Goal: Information Seeking & Learning: Learn about a topic

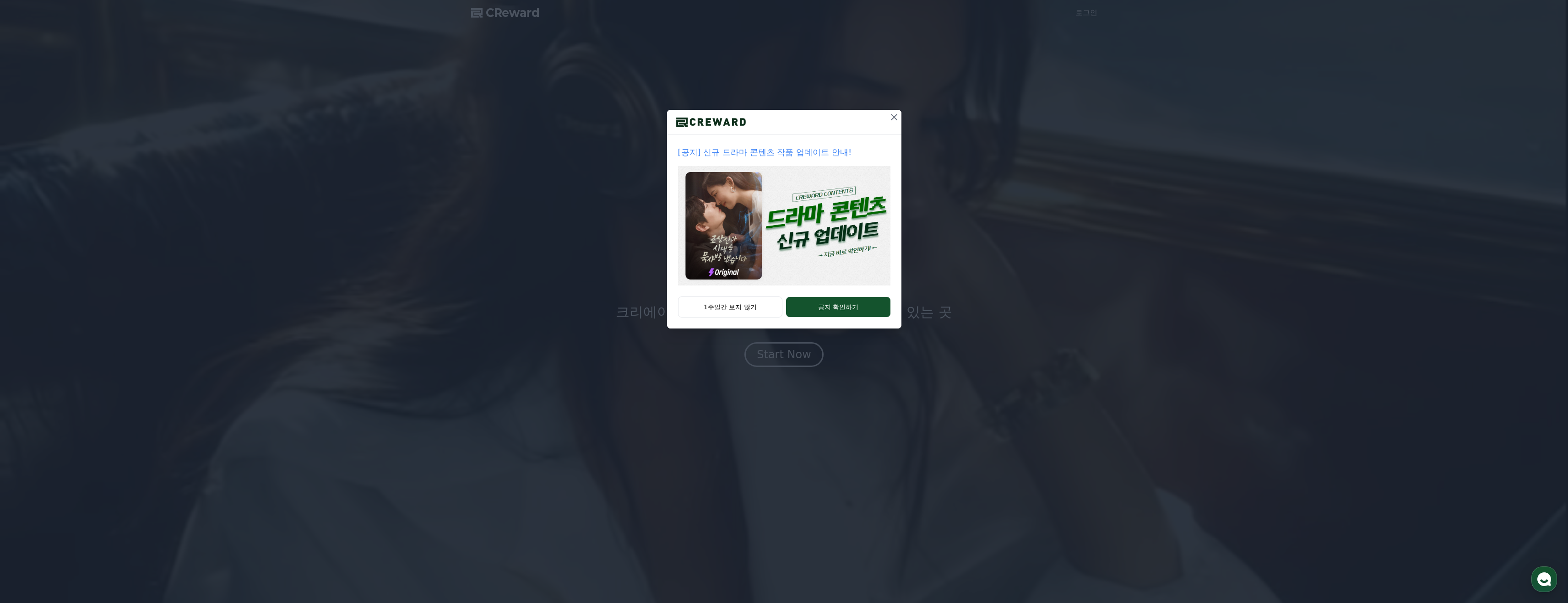
click at [773, 245] on img at bounding box center [784, 226] width 213 height 119
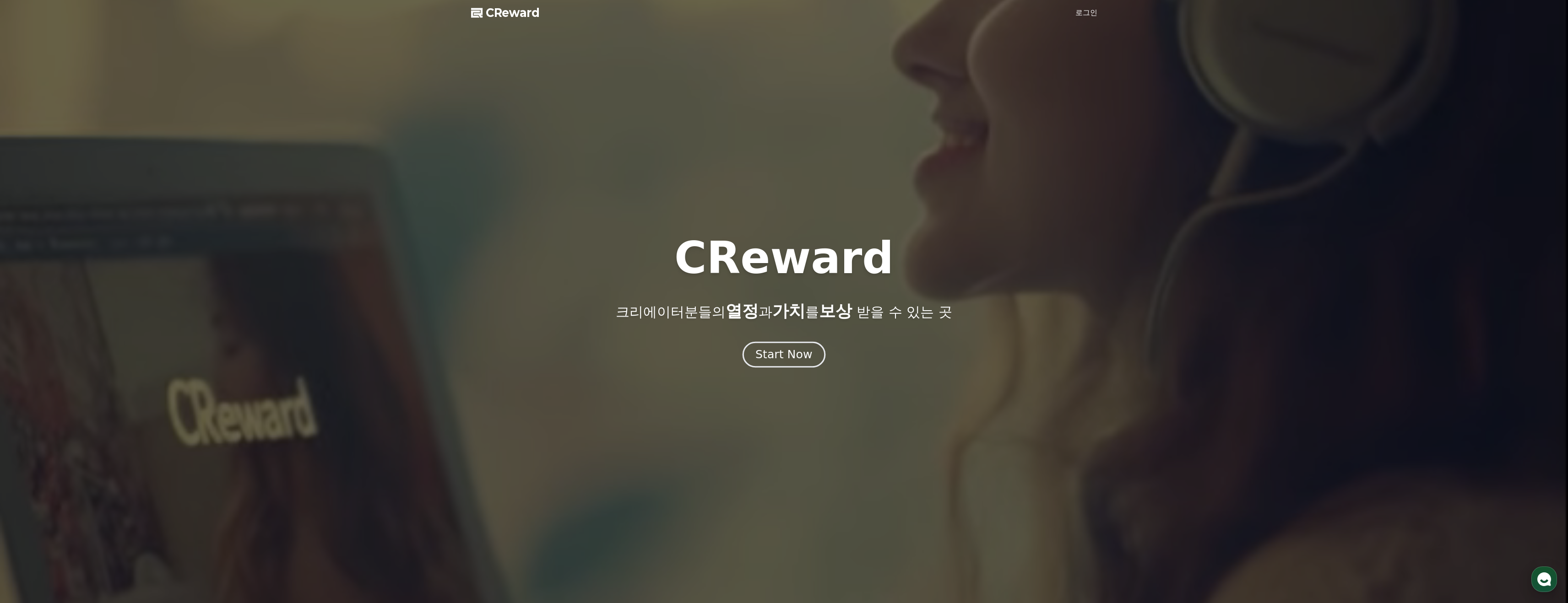
click at [791, 361] on div "Start Now" at bounding box center [784, 354] width 57 height 16
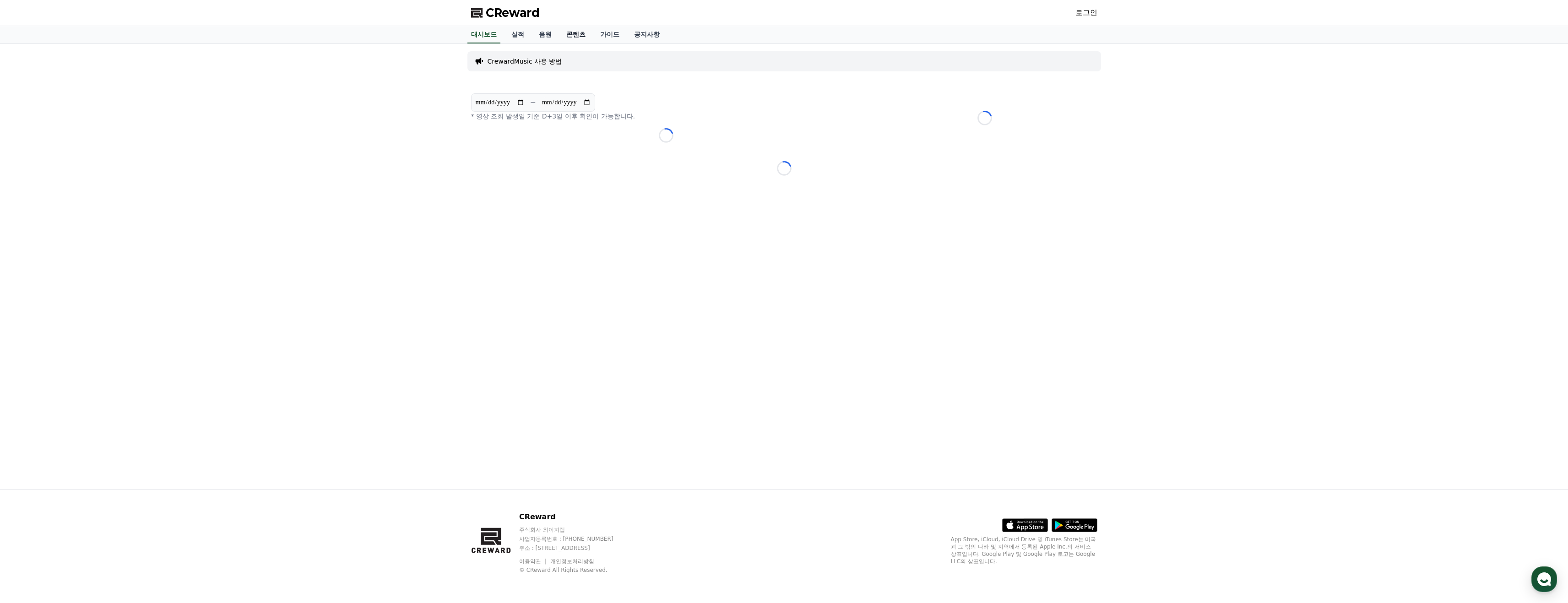
click at [565, 35] on link "콘텐츠" at bounding box center [575, 35] width 34 height 17
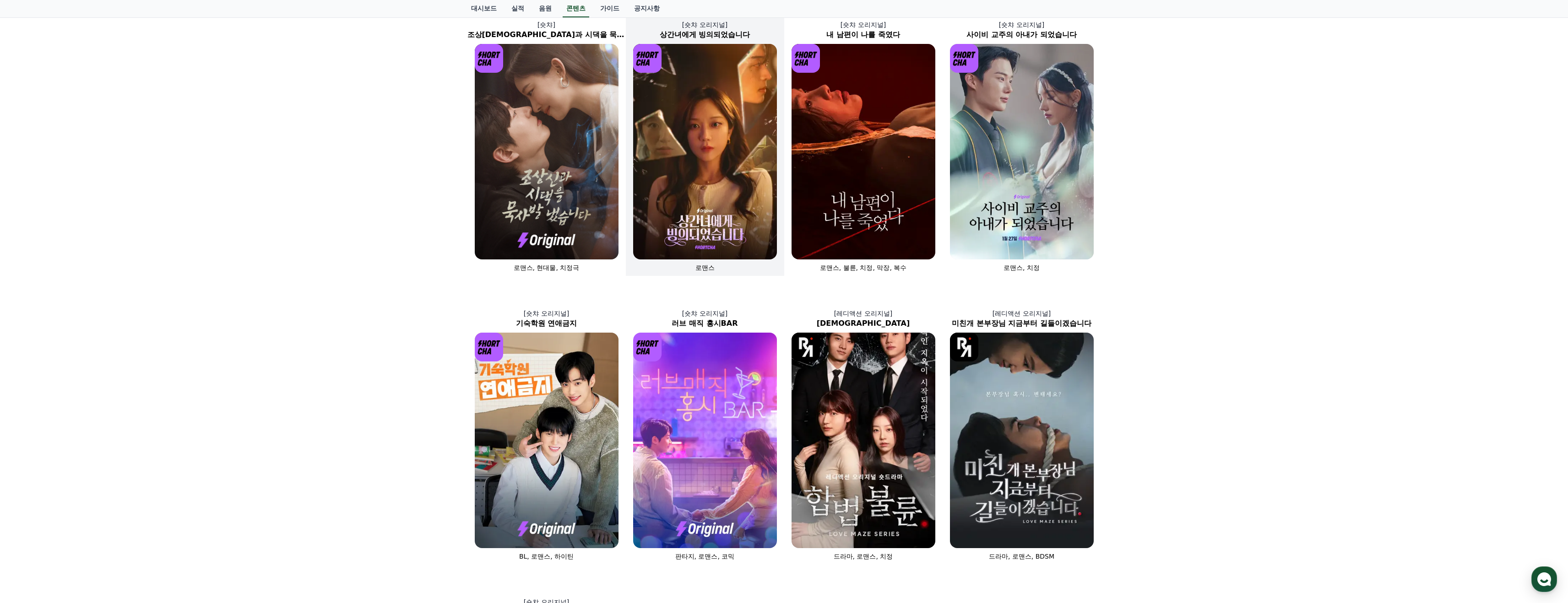
scroll to position [52, 0]
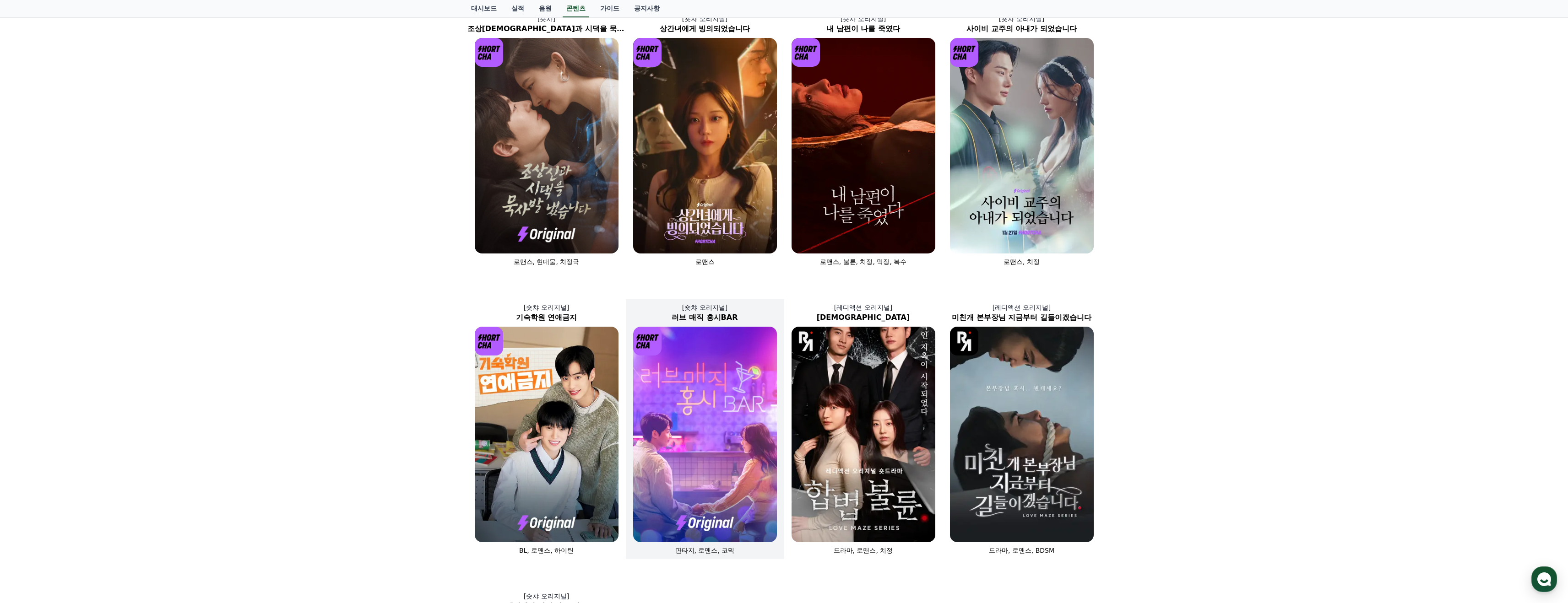
click at [711, 407] on img at bounding box center [704, 435] width 143 height 216
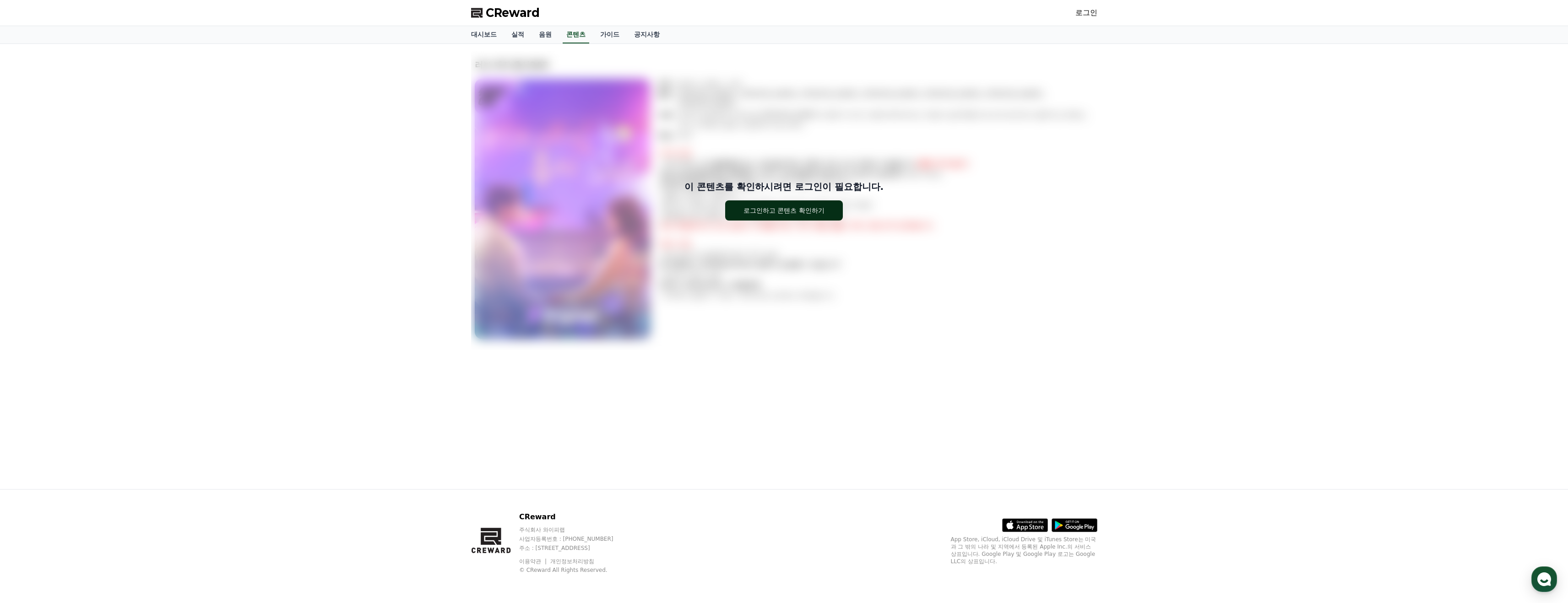
click at [751, 213] on div "로그인하고 콘텐츠 확인하기" at bounding box center [784, 210] width 81 height 9
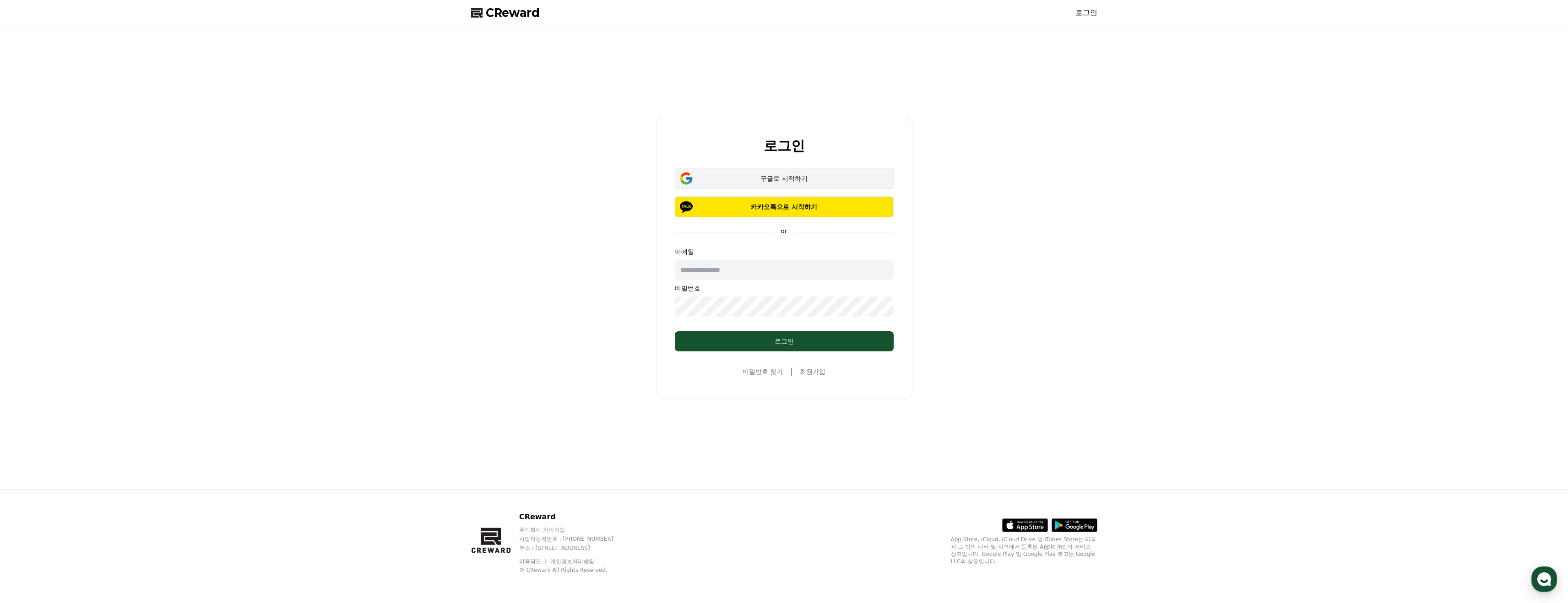
click at [760, 171] on button "구글로 시작하기" at bounding box center [784, 179] width 219 height 21
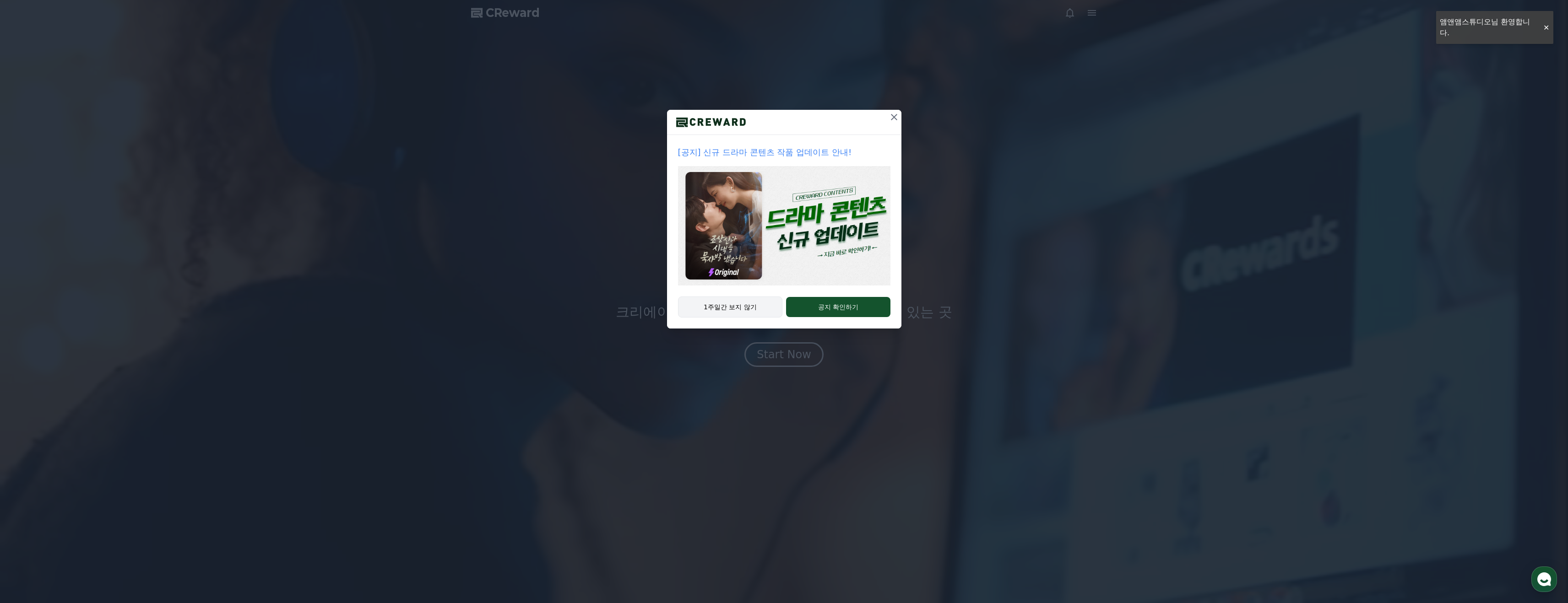
click at [761, 315] on button "1주일간 보지 않기" at bounding box center [730, 307] width 105 height 21
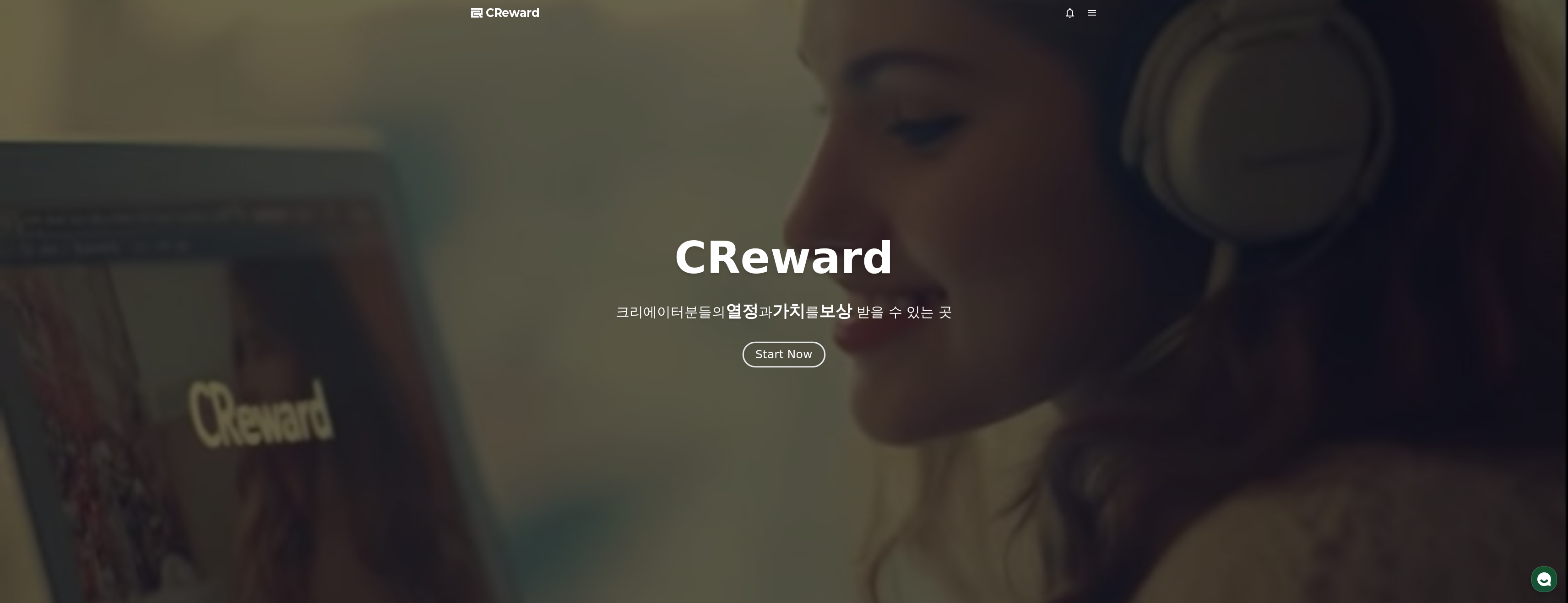
click at [795, 359] on div "Start Now" at bounding box center [784, 354] width 57 height 16
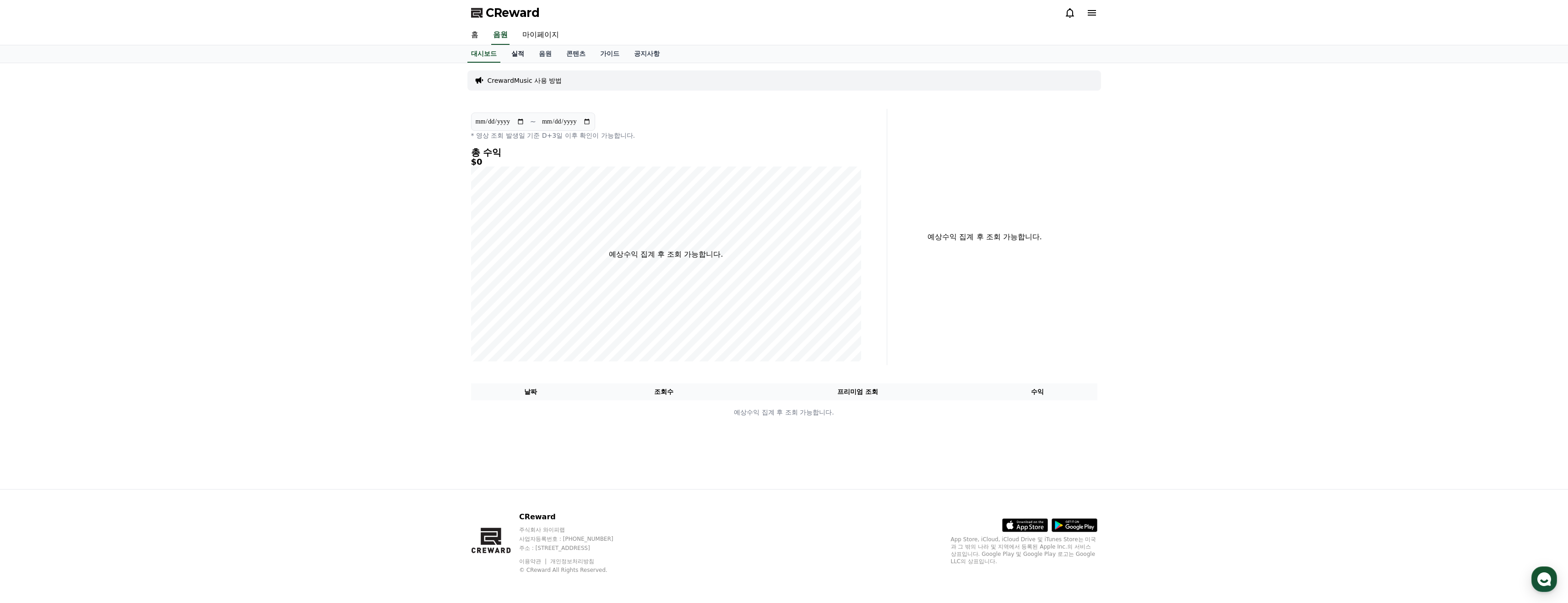
click at [511, 52] on link "실적" at bounding box center [517, 54] width 27 height 17
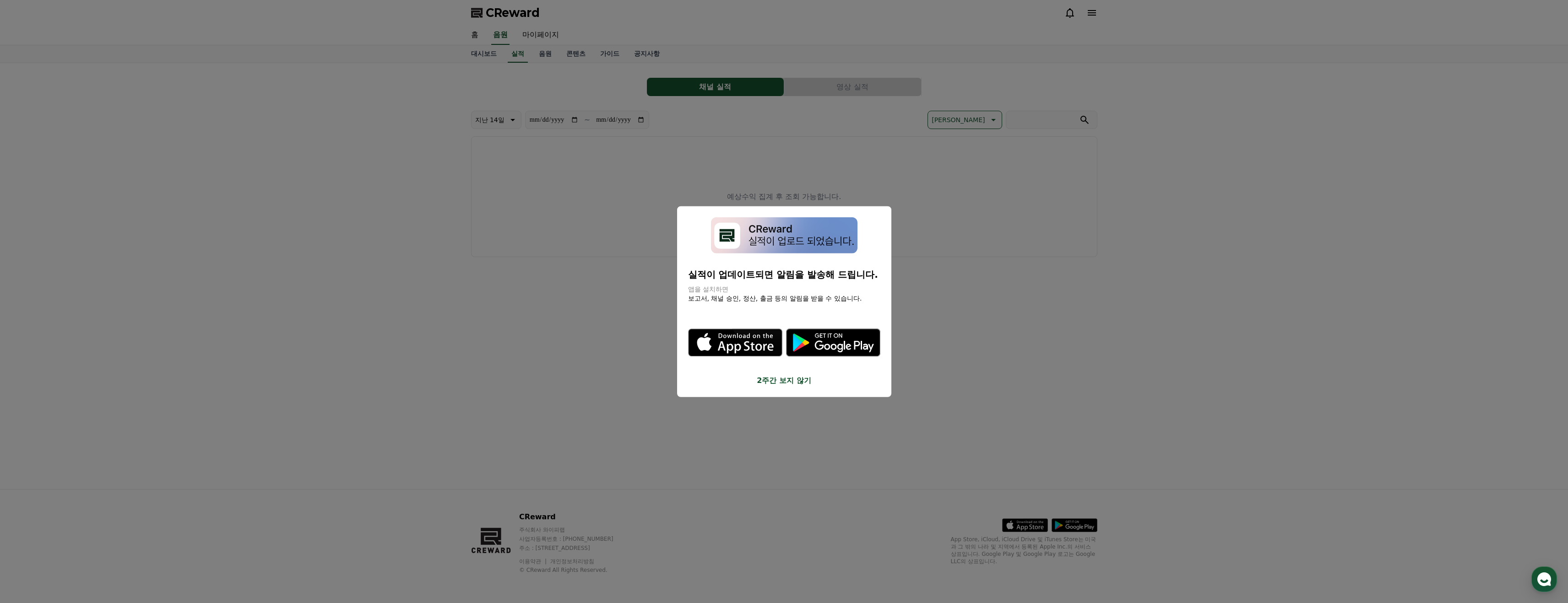
click at [538, 54] on button "close modal" at bounding box center [784, 302] width 1568 height 603
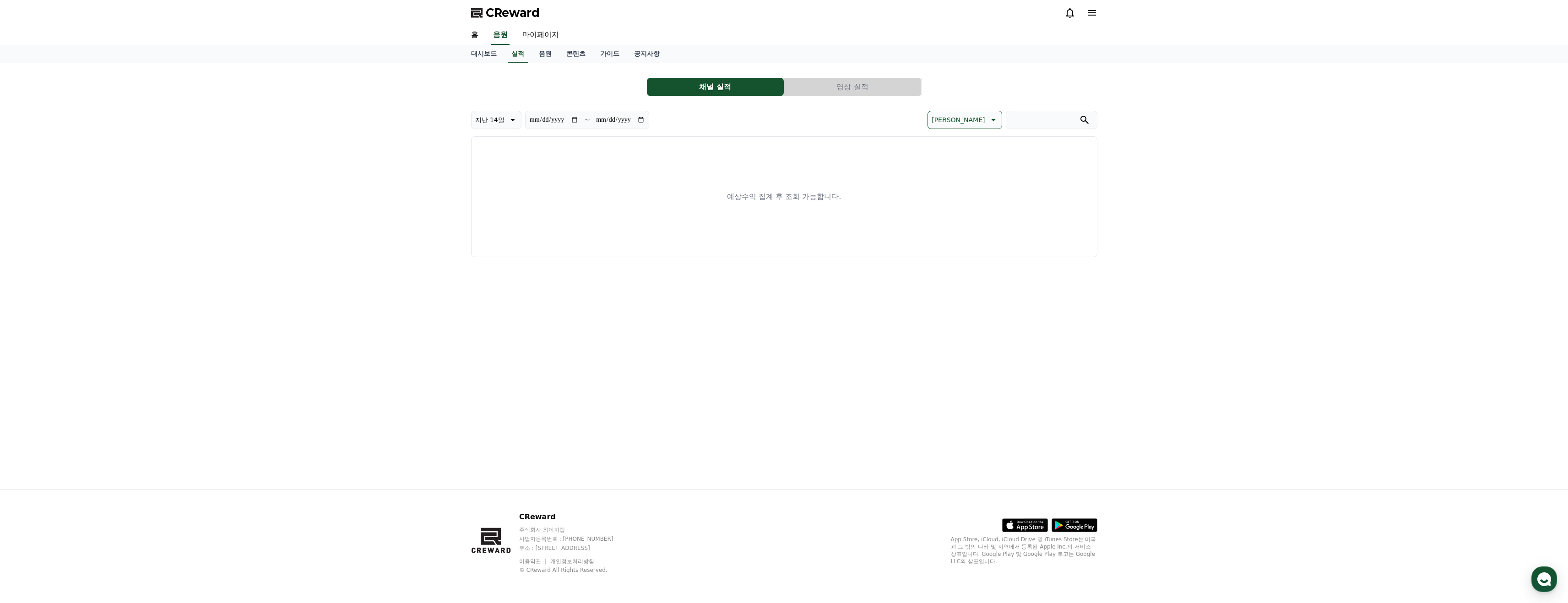
click at [538, 54] on link "음원" at bounding box center [545, 54] width 27 height 17
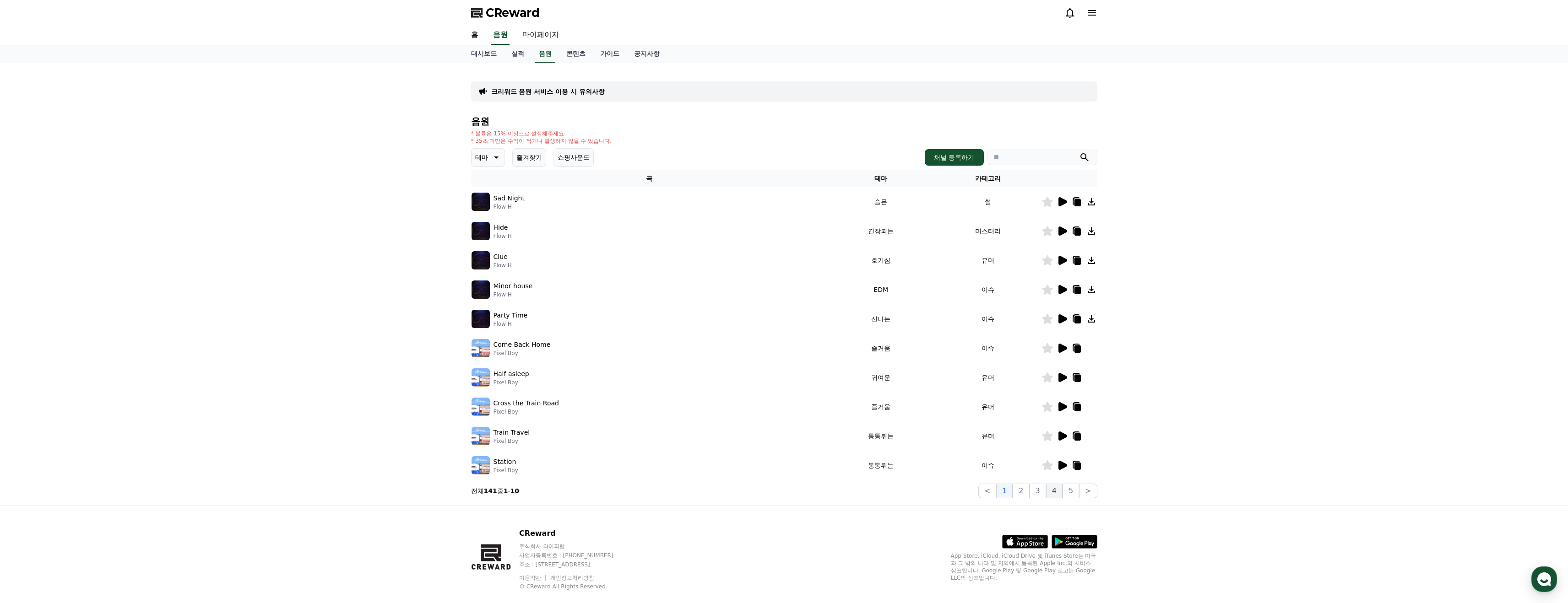
click at [1054, 495] on button "4" at bounding box center [1055, 491] width 16 height 15
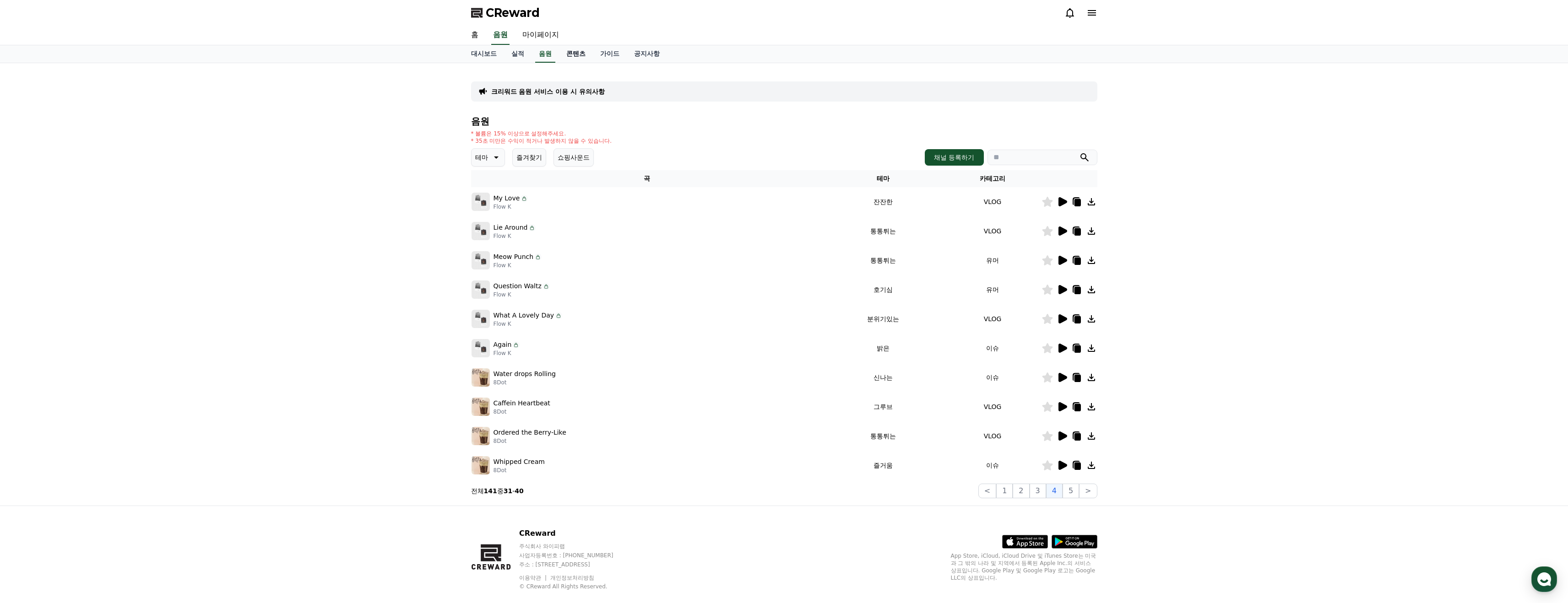
click at [566, 60] on link "콘텐츠" at bounding box center [575, 54] width 34 height 17
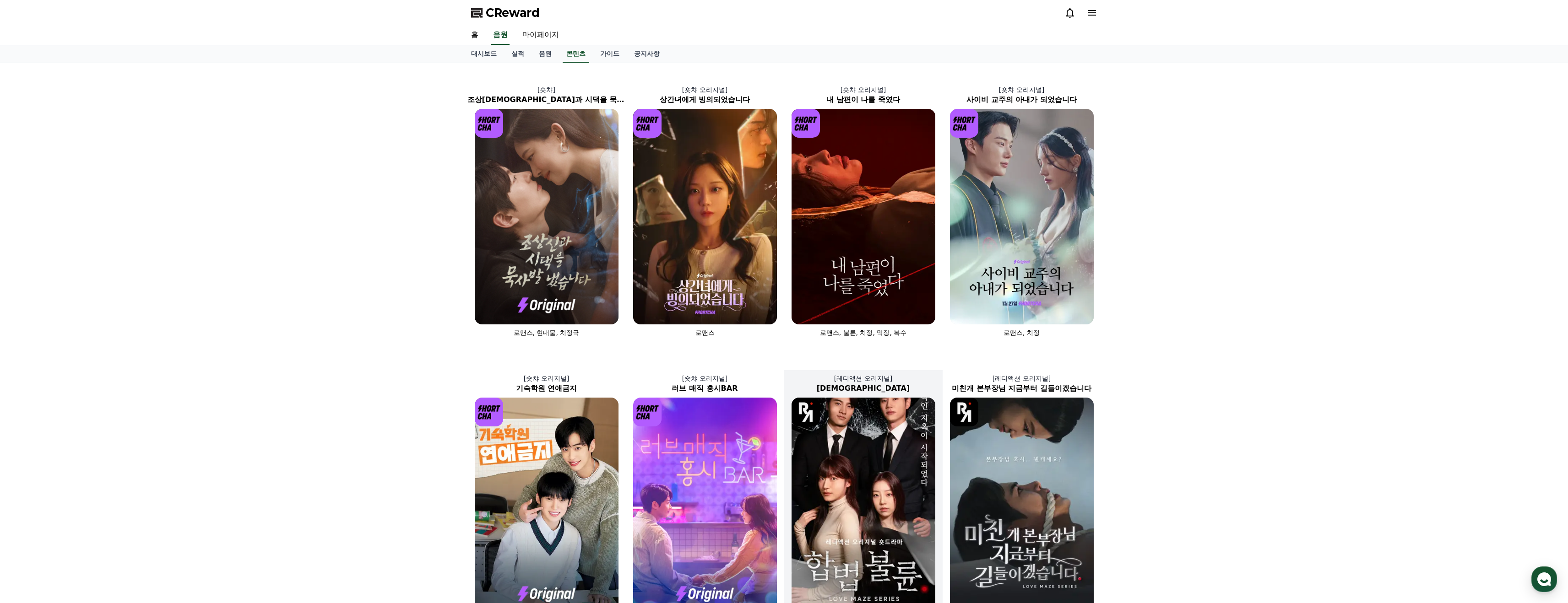
scroll to position [6, 0]
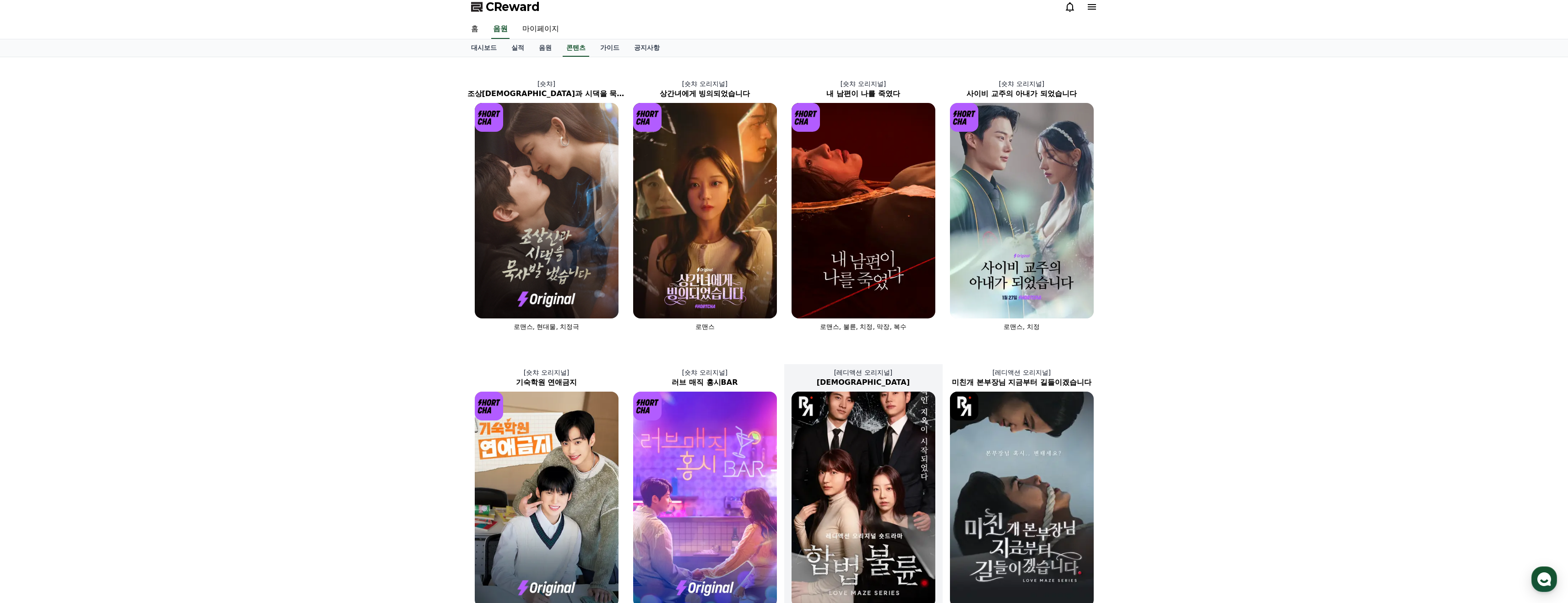
click at [869, 427] on img at bounding box center [864, 500] width 143 height 216
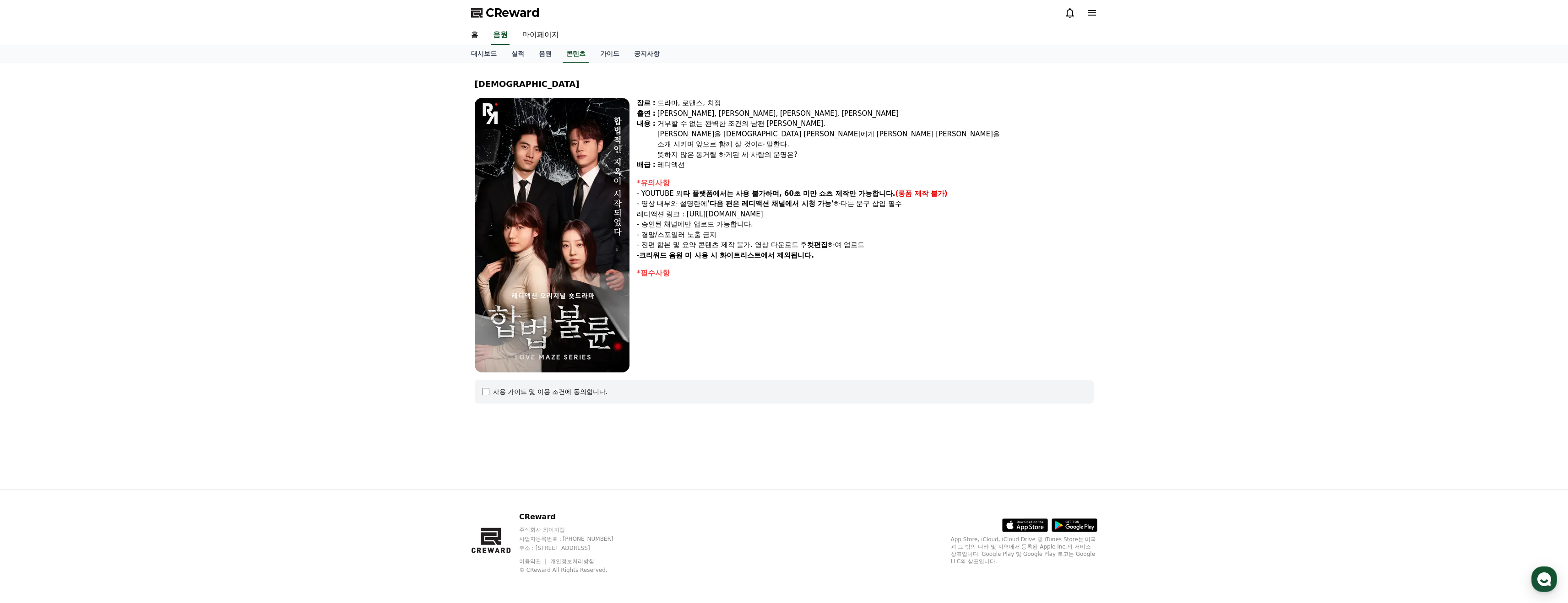
scroll to position [6, 0]
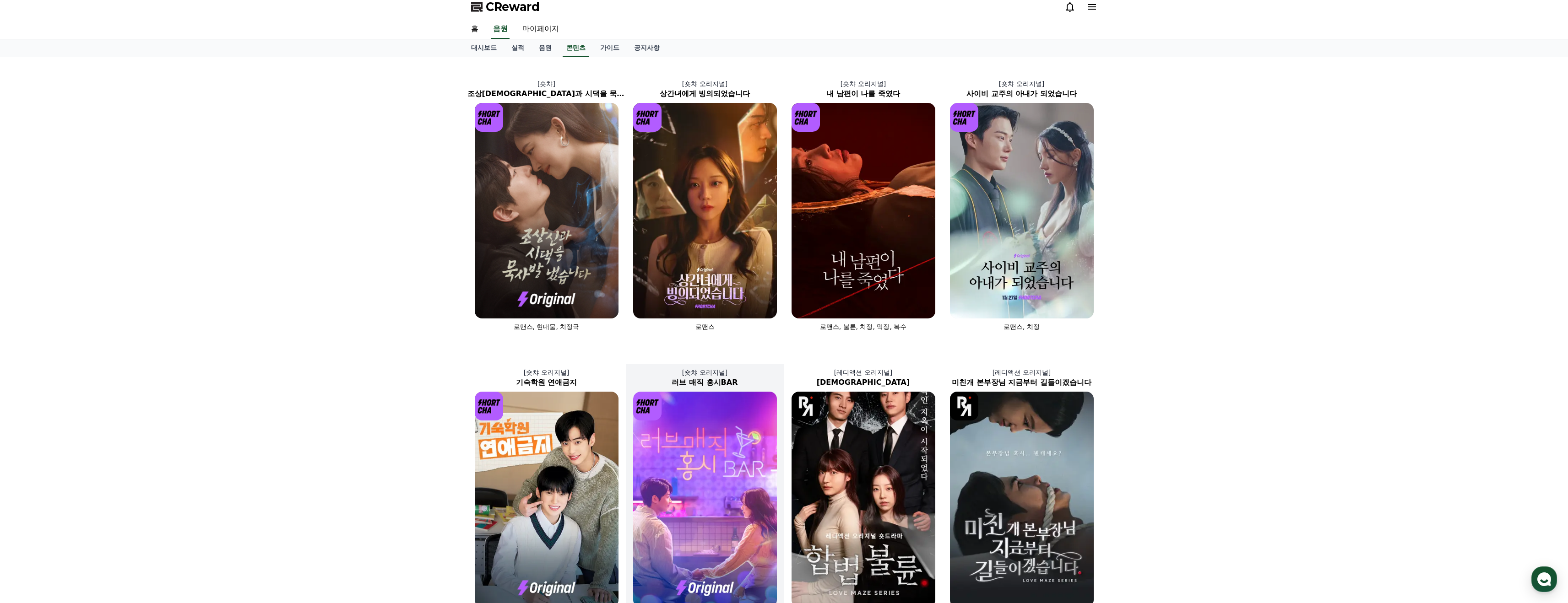
click at [723, 443] on img at bounding box center [704, 500] width 143 height 216
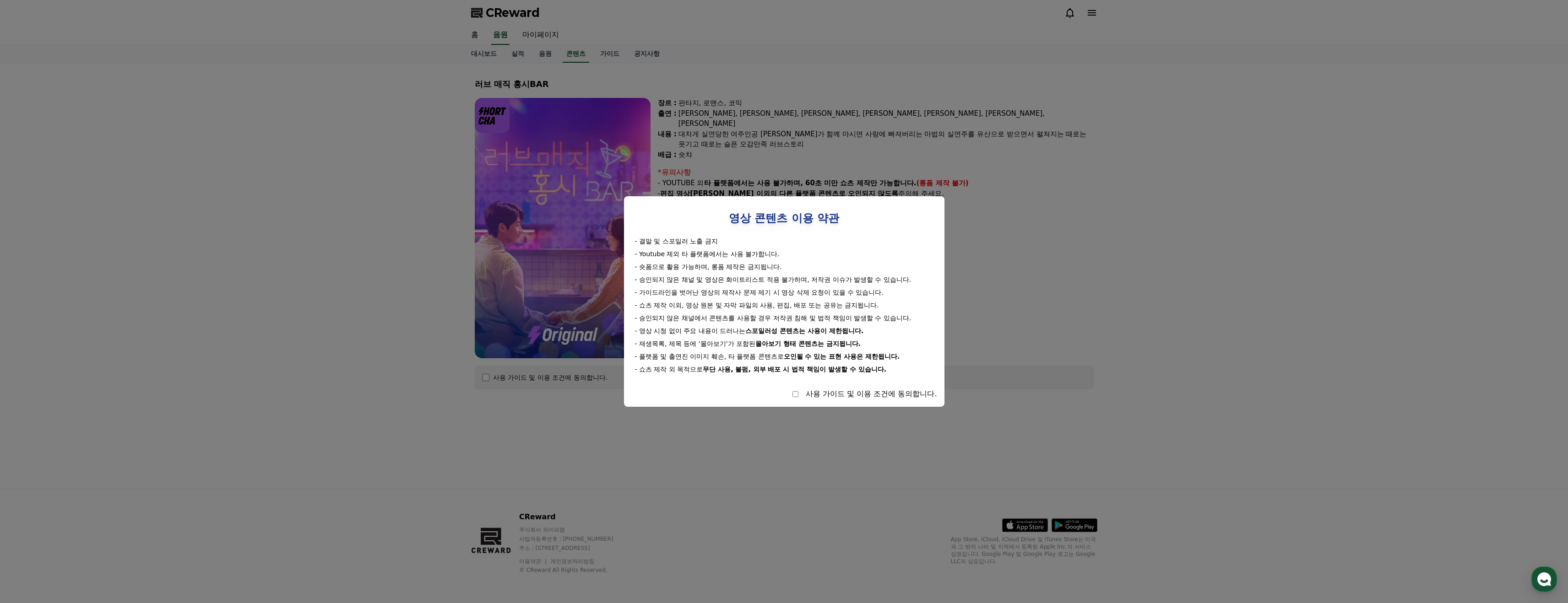
select select
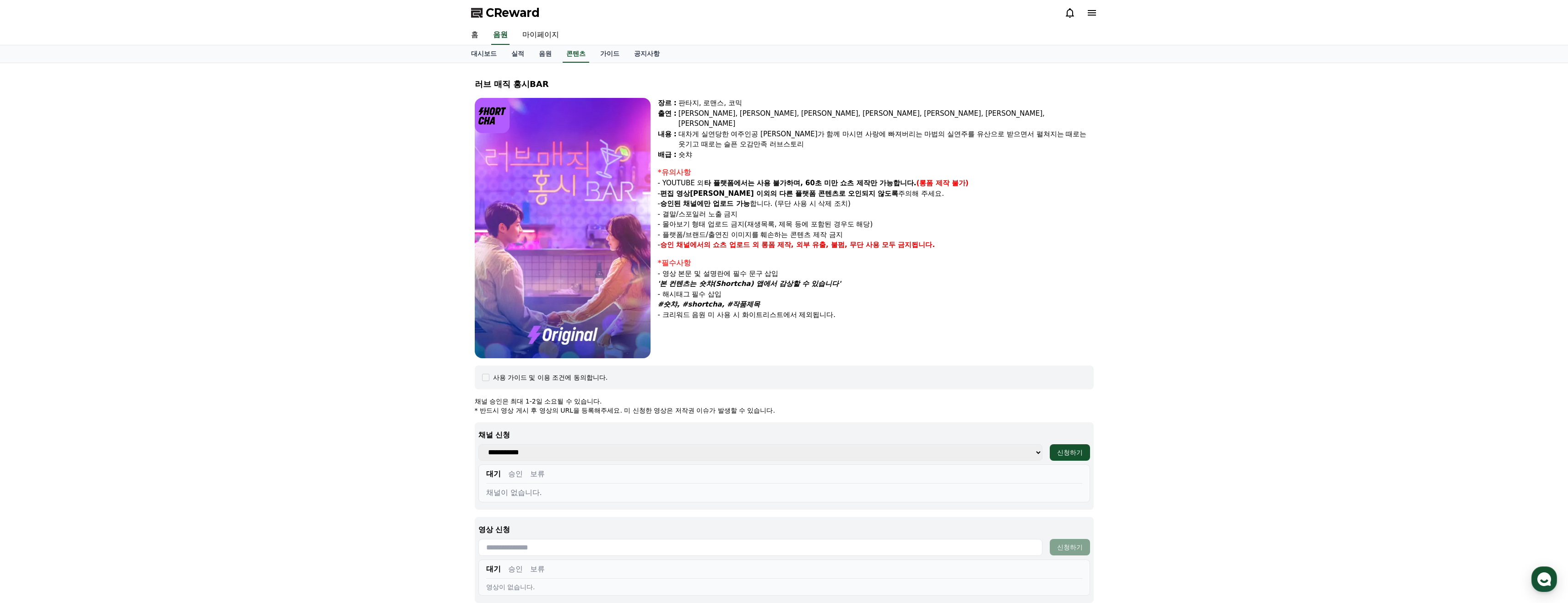
drag, startPoint x: 476, startPoint y: 85, endPoint x: 522, endPoint y: 86, distance: 46.0
click at [522, 86] on div "러브 매직 홍시BAR" at bounding box center [784, 84] width 619 height 13
copy div "러브 매직 홍시"
click at [573, 51] on link "콘텐츠" at bounding box center [576, 54] width 26 height 17
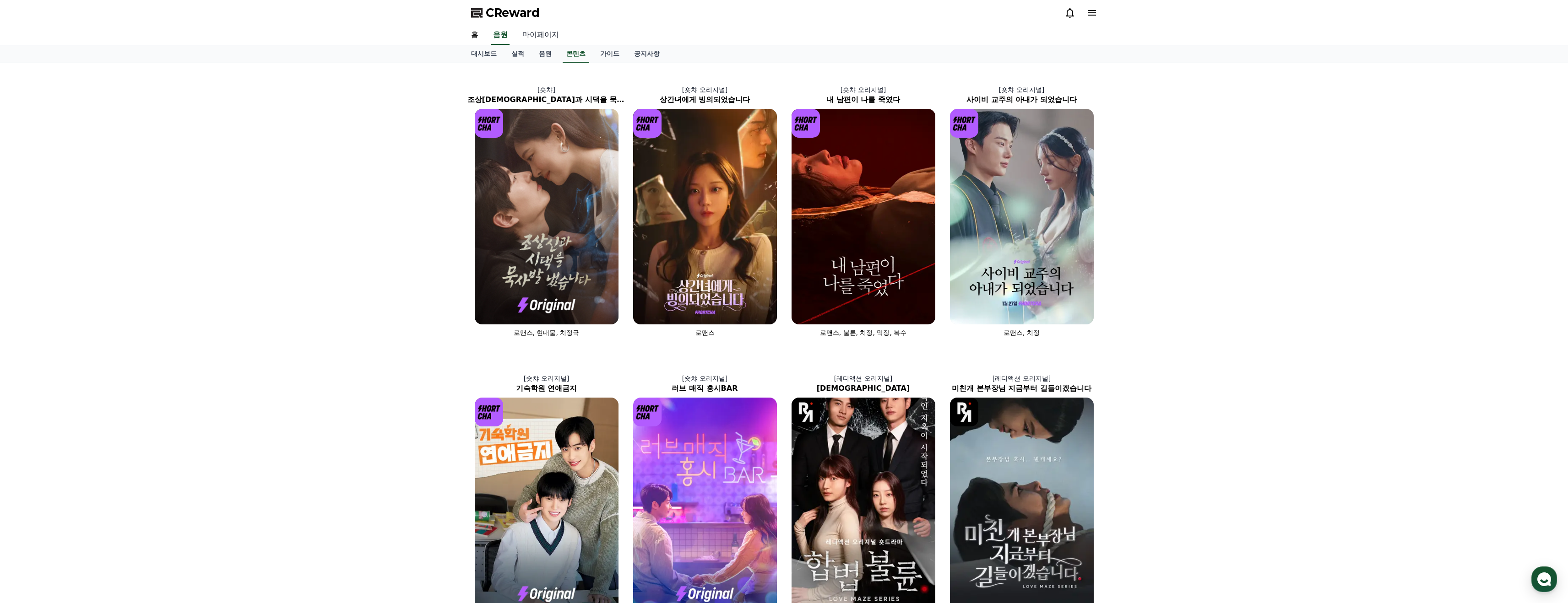
click at [528, 34] on link "마이페이지" at bounding box center [541, 35] width 51 height 19
select select "**********"
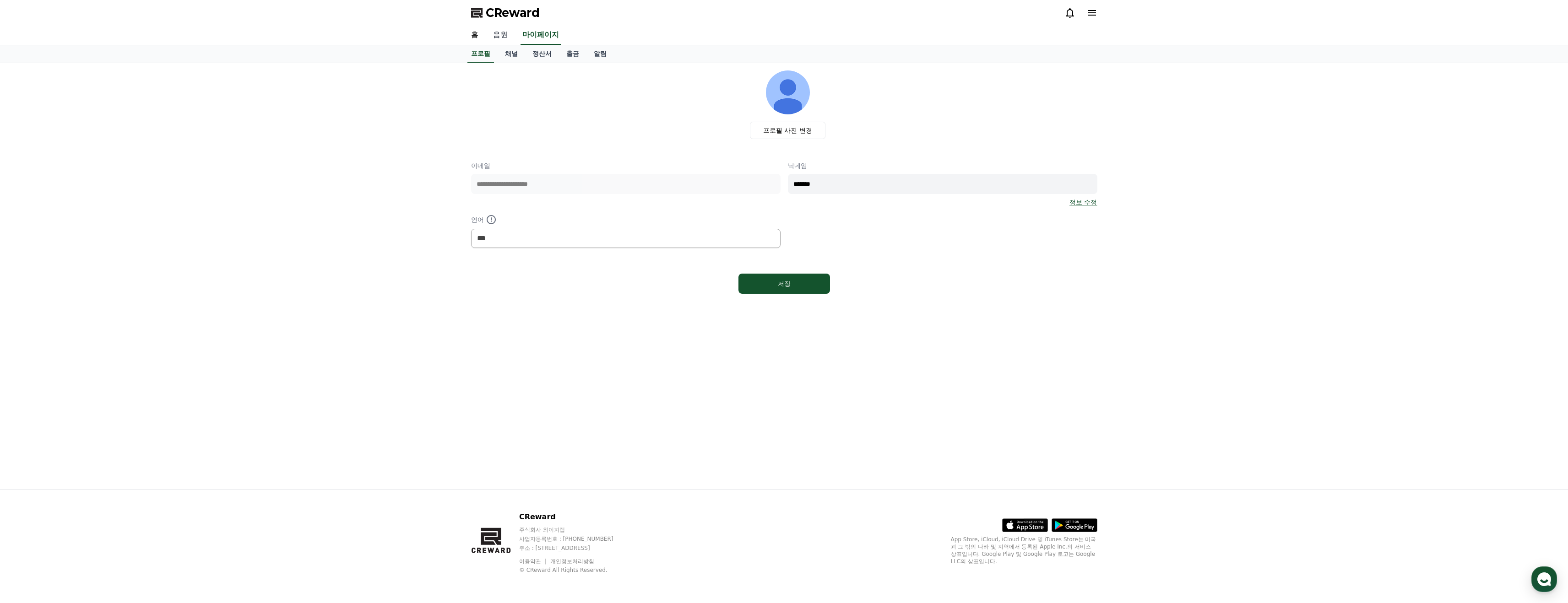
click at [496, 35] on link "음원" at bounding box center [501, 35] width 30 height 19
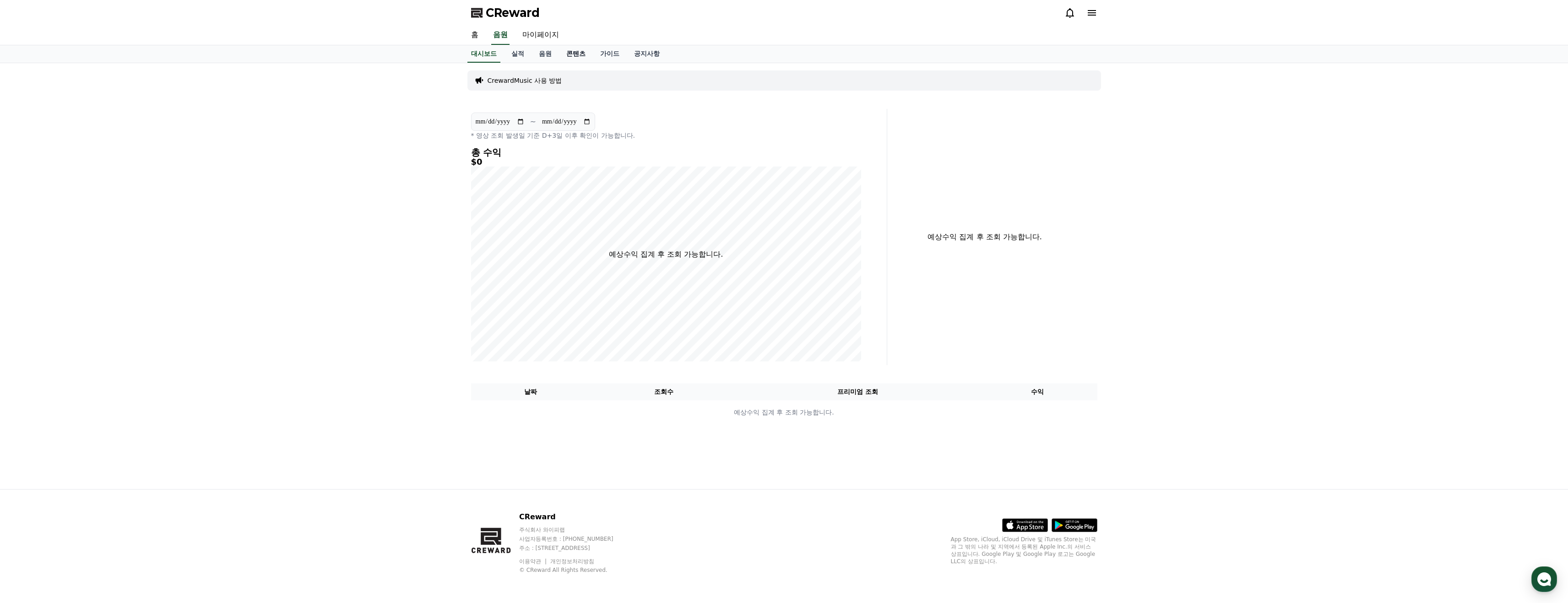
click at [562, 55] on link "콘텐츠" at bounding box center [575, 54] width 34 height 17
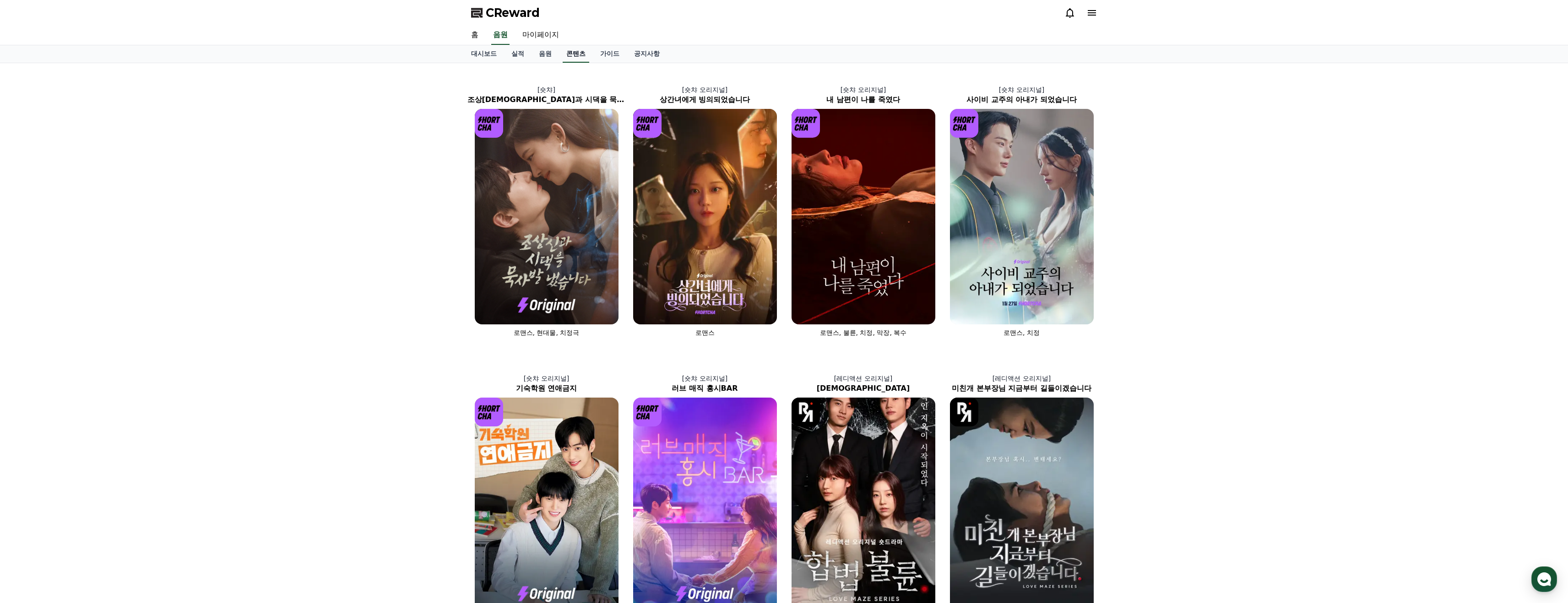
click at [574, 53] on link "콘텐츠" at bounding box center [576, 54] width 26 height 17
click at [597, 55] on link "가이드" at bounding box center [610, 54] width 34 height 17
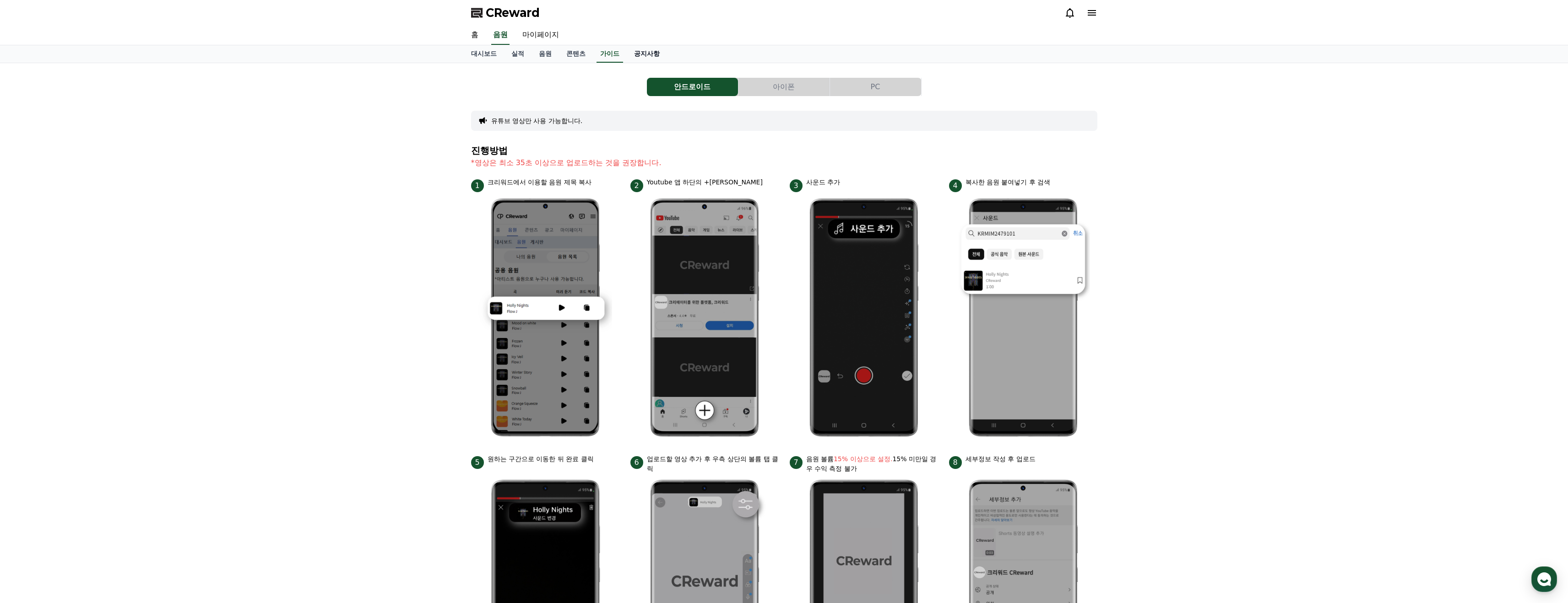
click at [631, 57] on link "공지사항" at bounding box center [647, 54] width 40 height 17
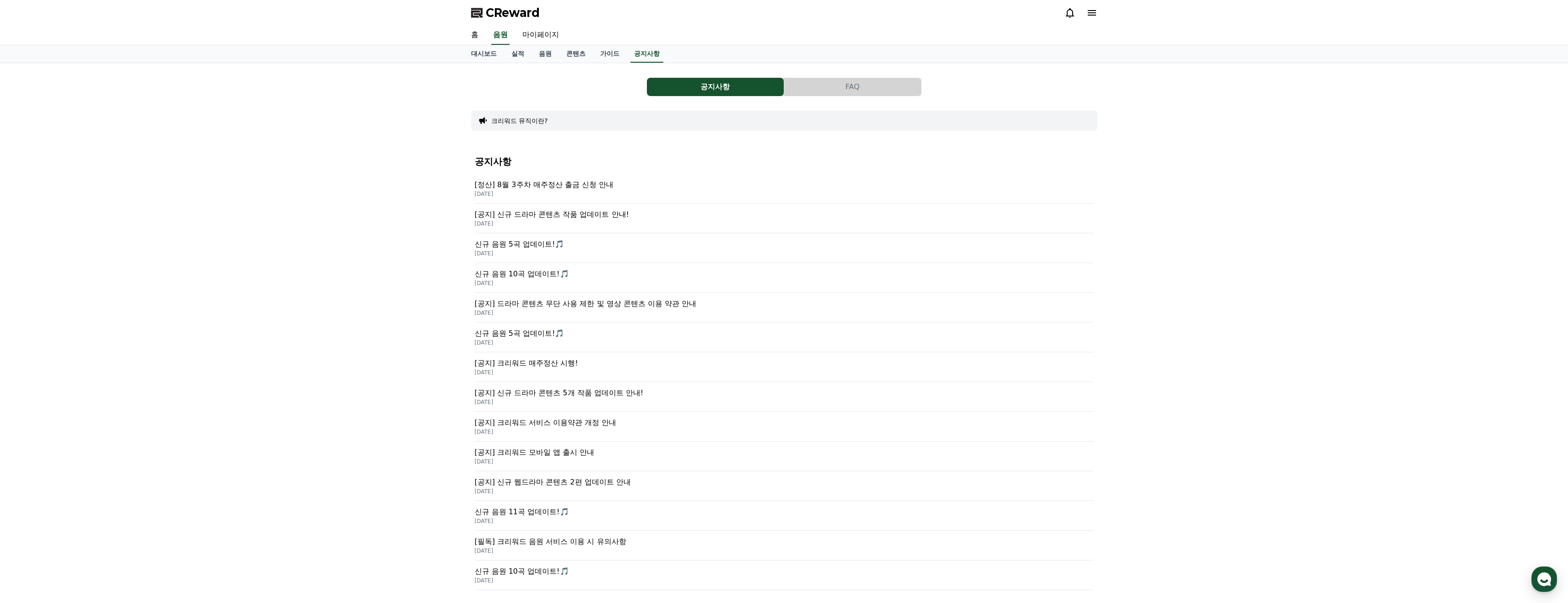
click at [574, 213] on p "[공지] 신규 드라마 콘텐츠 작품 업데이트 안내!" at bounding box center [784, 214] width 619 height 11
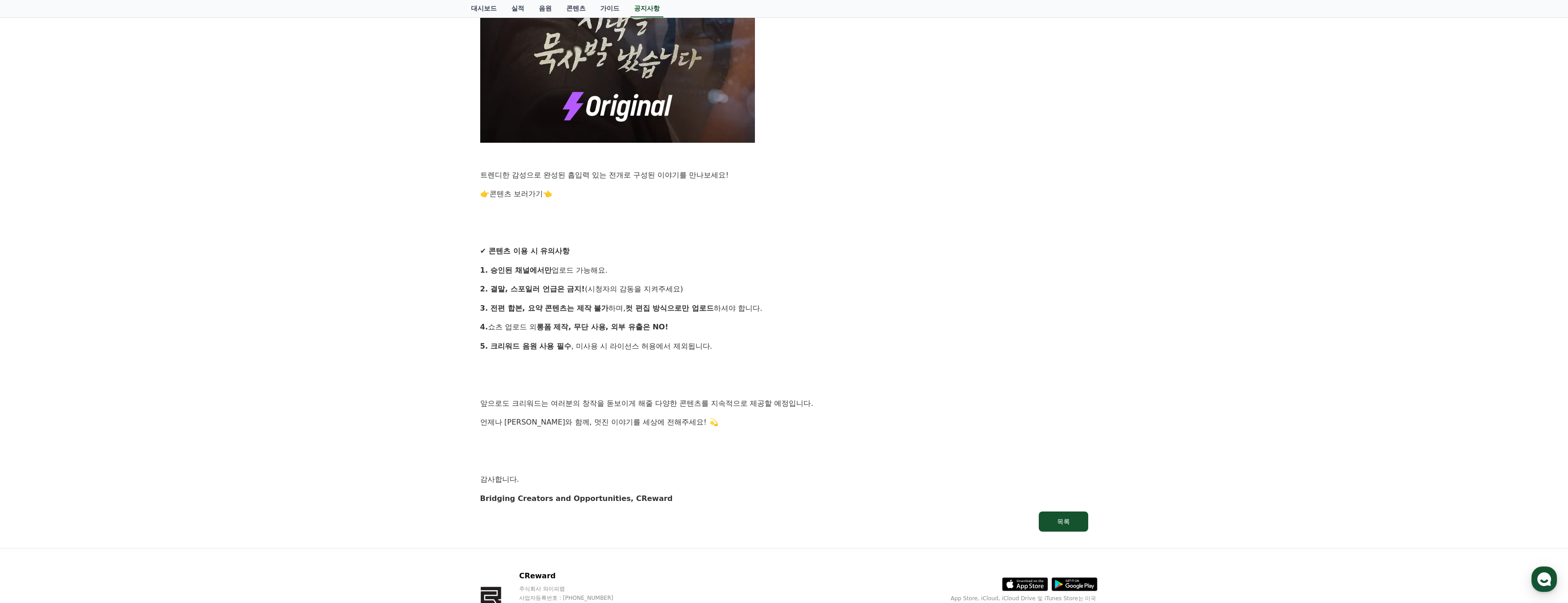
scroll to position [729, 0]
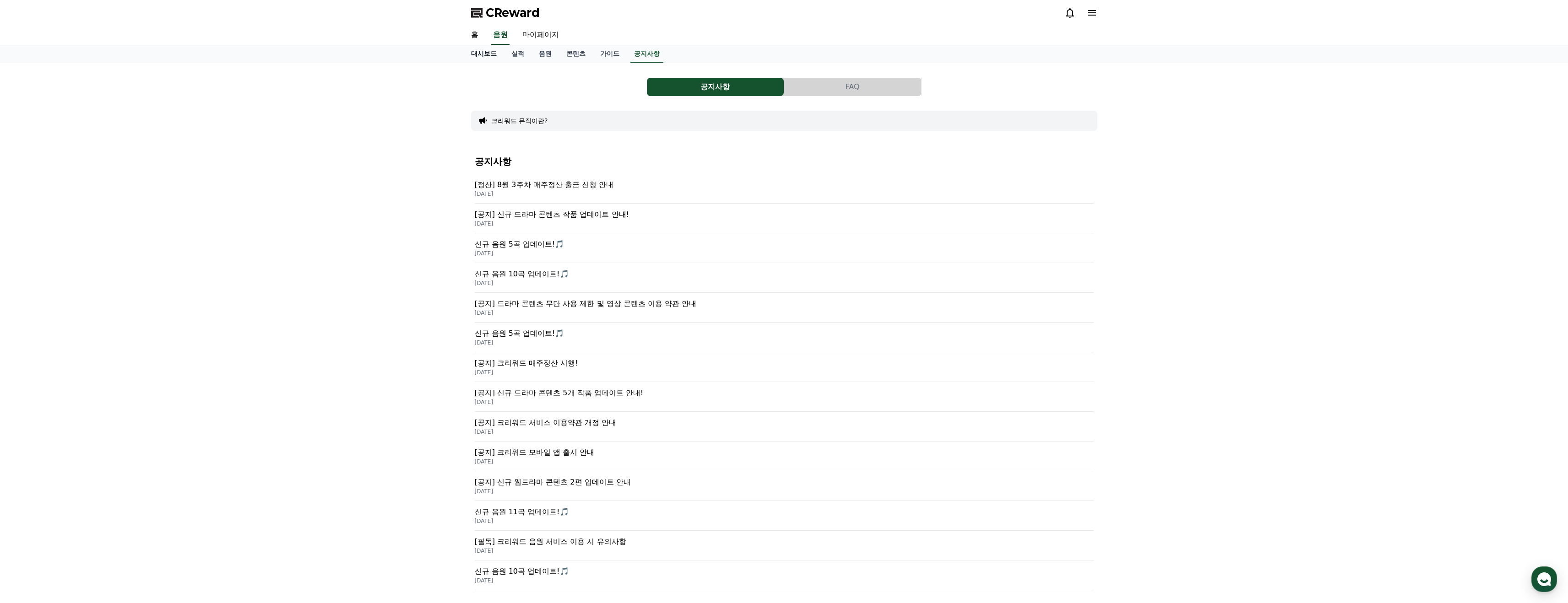
click at [484, 53] on link "대시보드" at bounding box center [484, 54] width 40 height 17
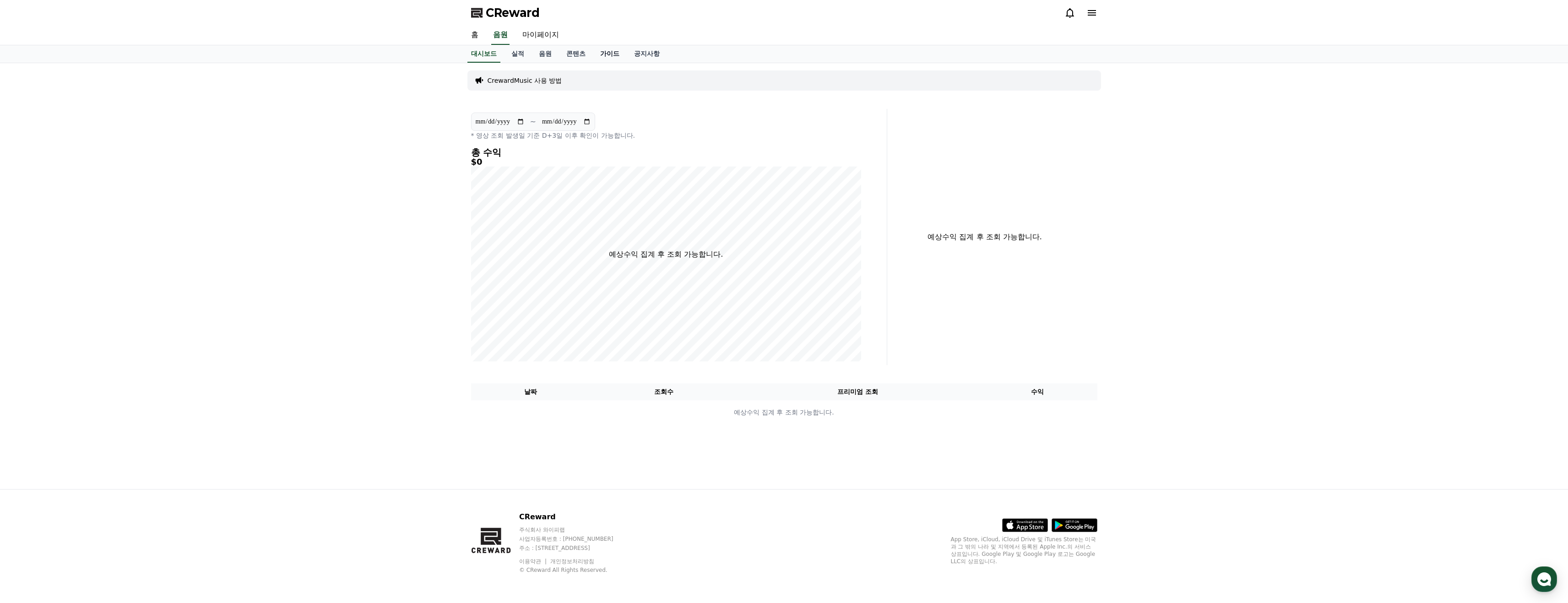
click at [593, 58] on link "가이드" at bounding box center [610, 54] width 34 height 17
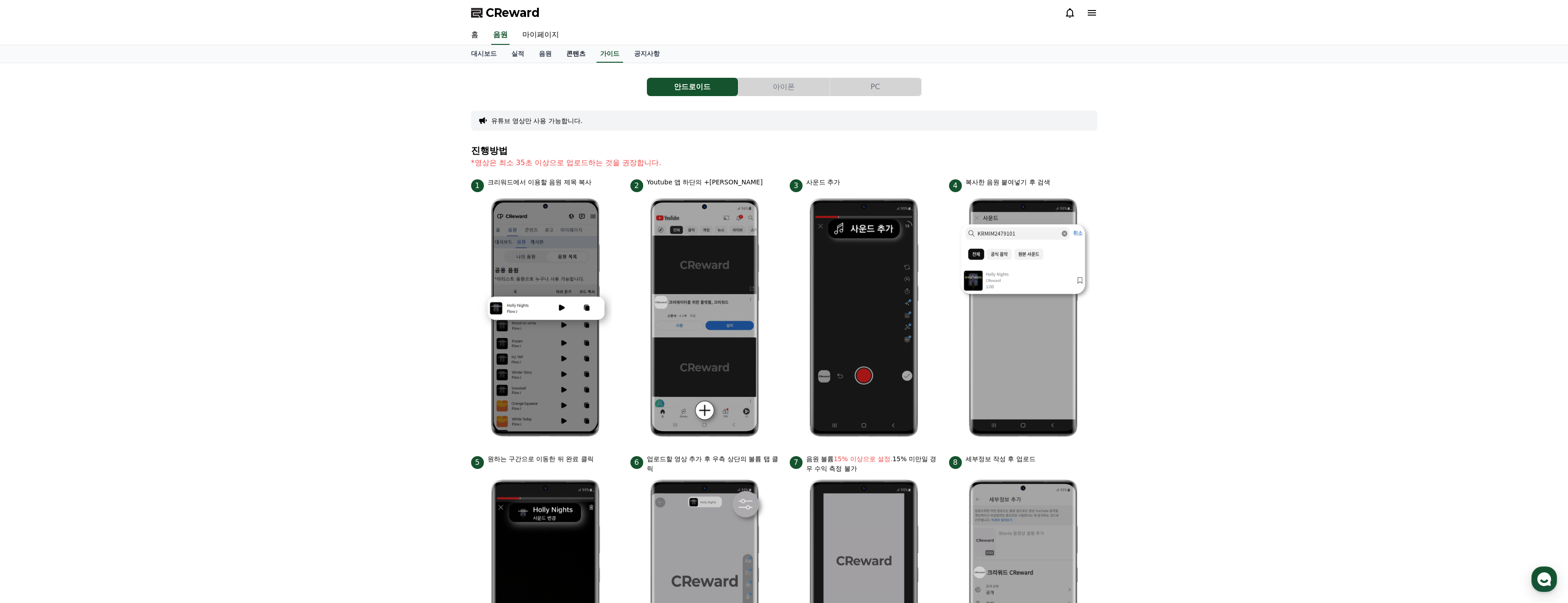
click at [583, 57] on link "콘텐츠" at bounding box center [575, 54] width 34 height 17
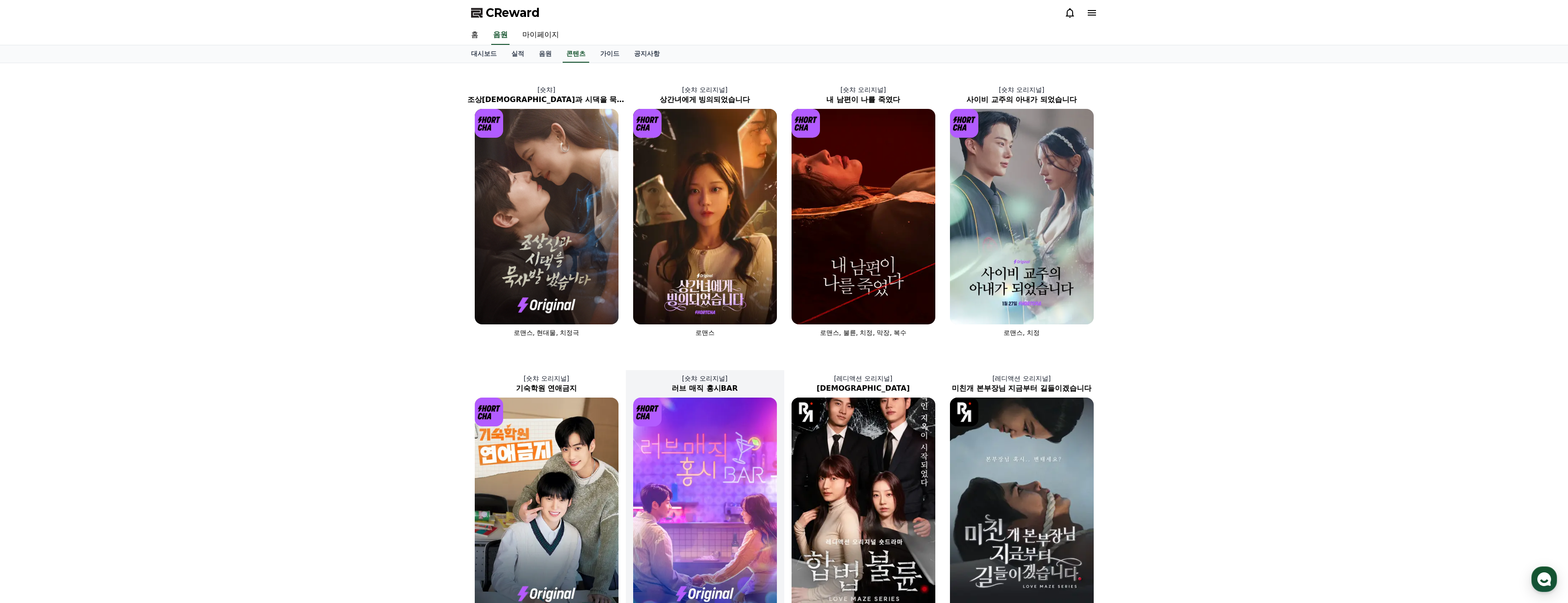
scroll to position [437, 0]
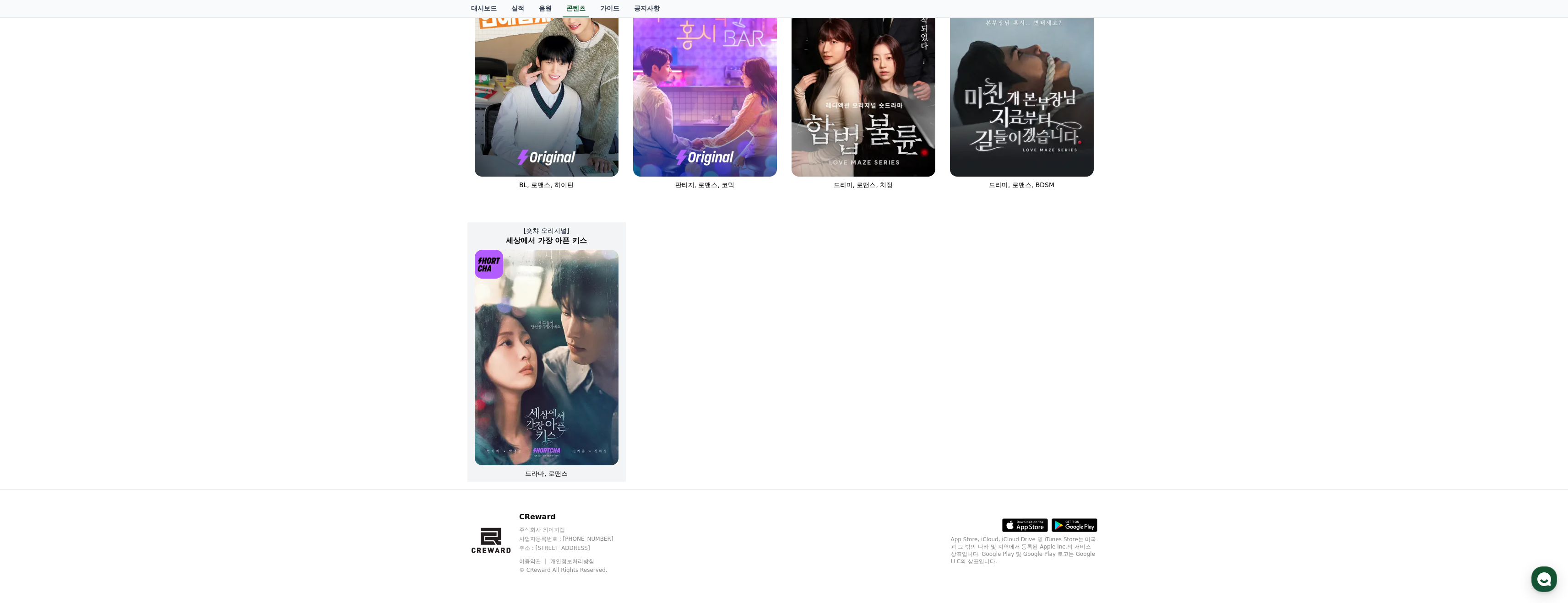
click at [599, 335] on img at bounding box center [546, 358] width 143 height 216
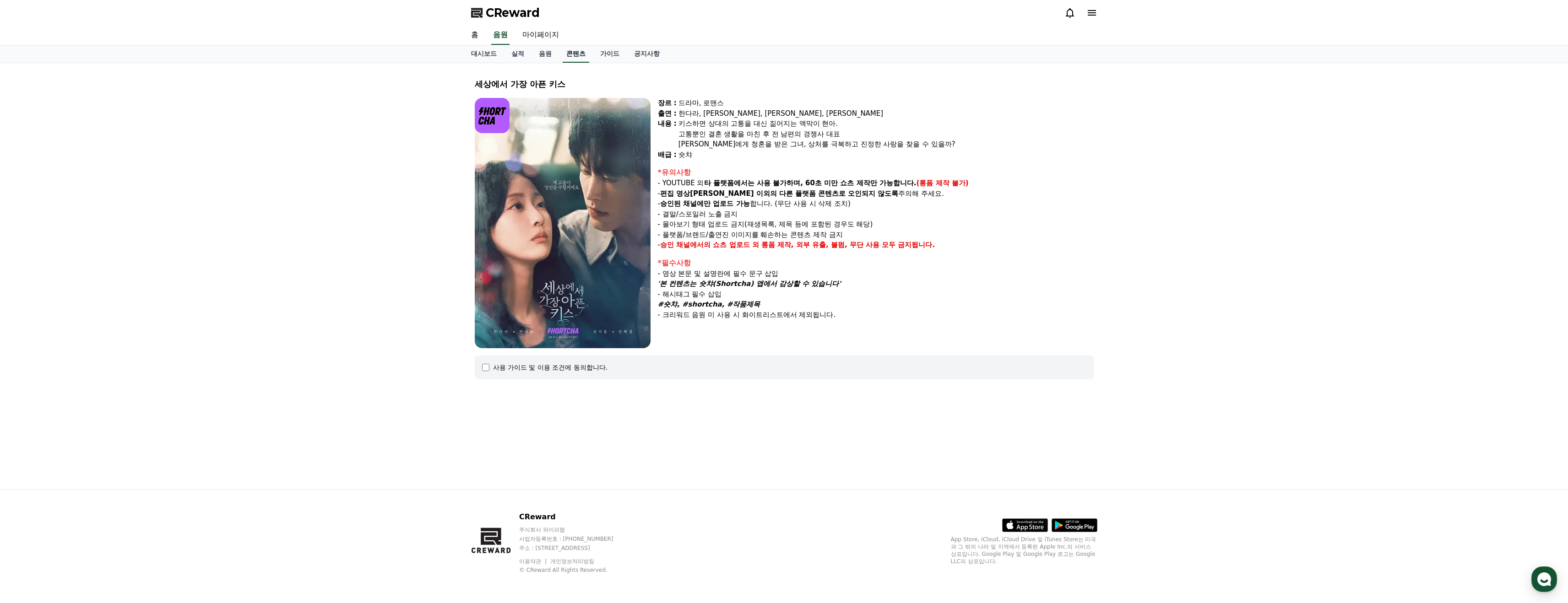
click at [563, 55] on link "콘텐츠" at bounding box center [576, 54] width 26 height 17
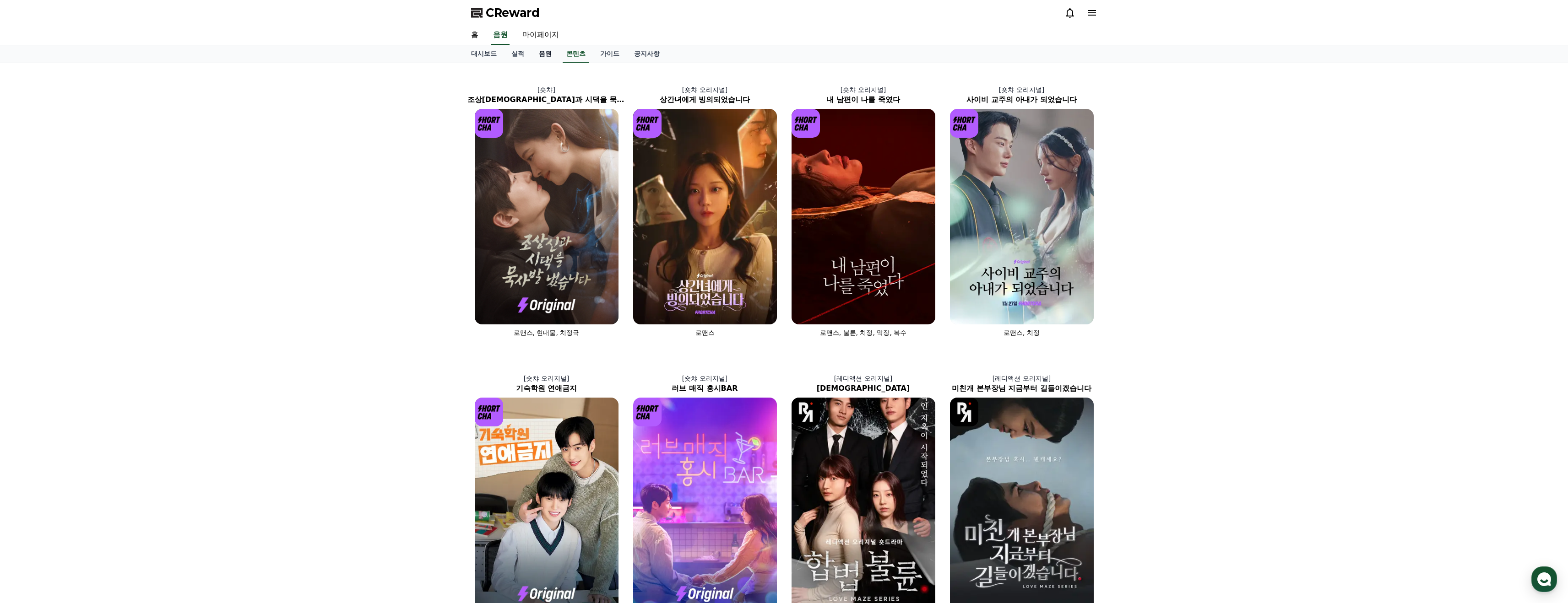
click at [537, 54] on link "음원" at bounding box center [545, 54] width 27 height 17
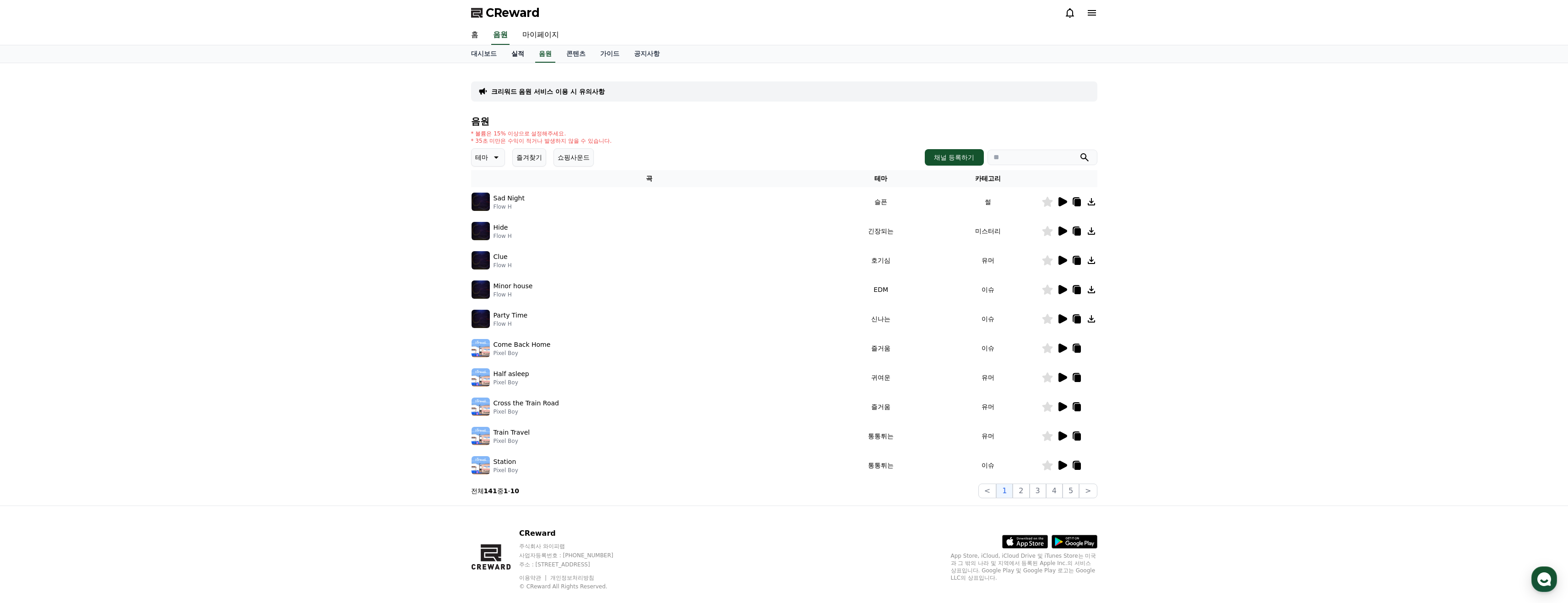
click at [512, 52] on link "실적" at bounding box center [517, 54] width 27 height 17
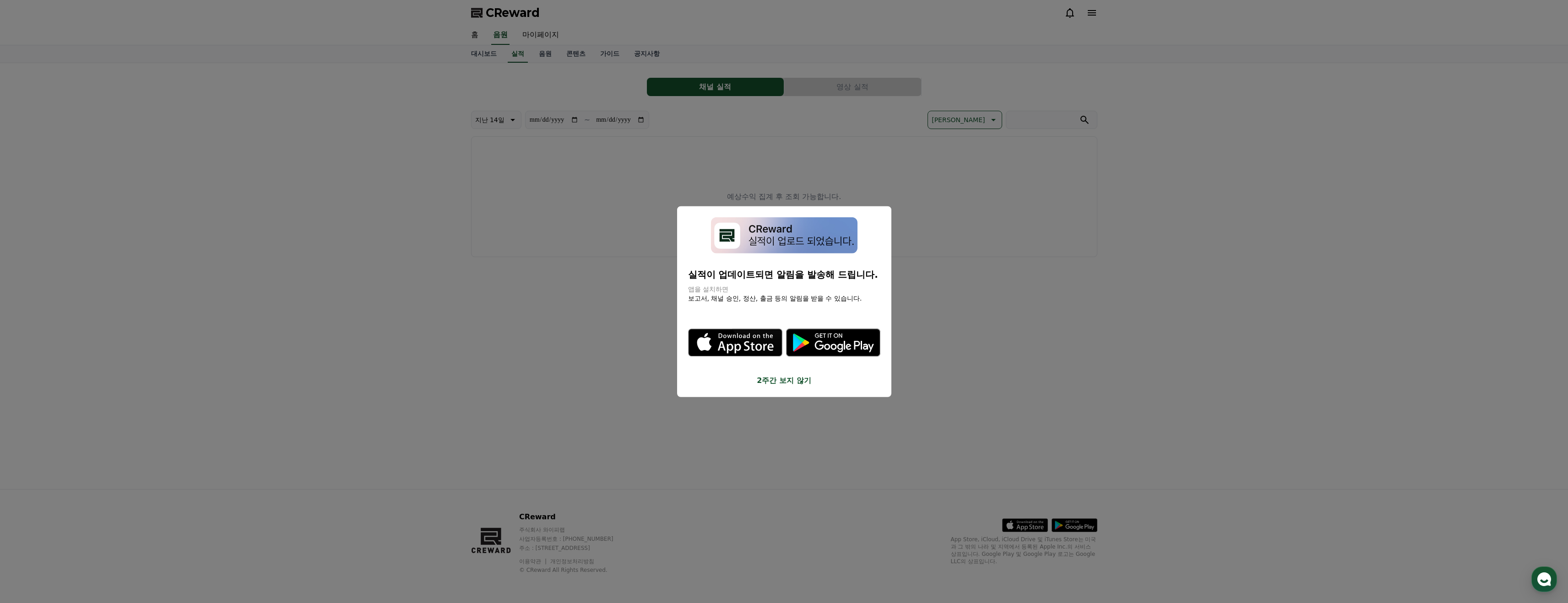
click at [491, 54] on button "close modal" at bounding box center [784, 302] width 1568 height 603
click at [491, 54] on link "대시보드" at bounding box center [484, 54] width 40 height 17
